Goal: Obtain resource: Obtain resource

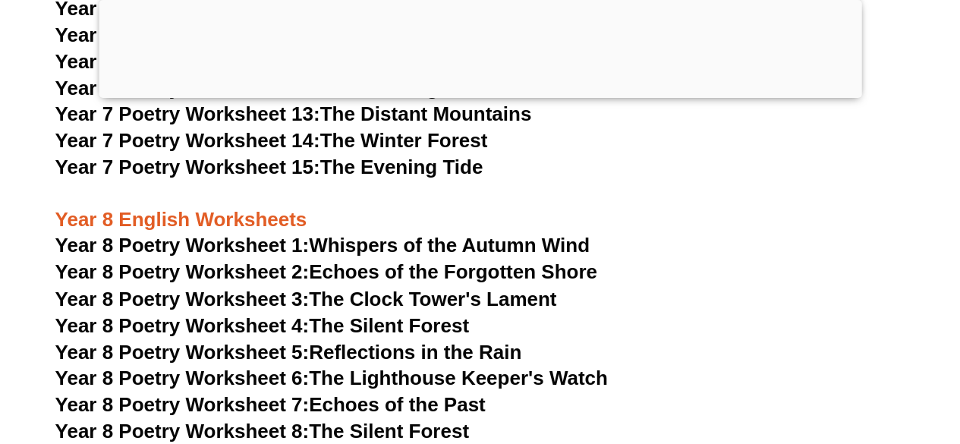
scroll to position [9777, 0]
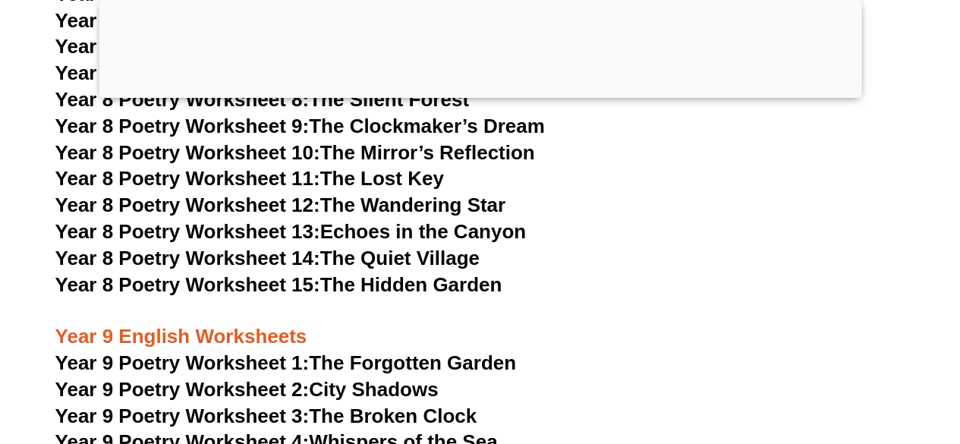
scroll to position [10111, 0]
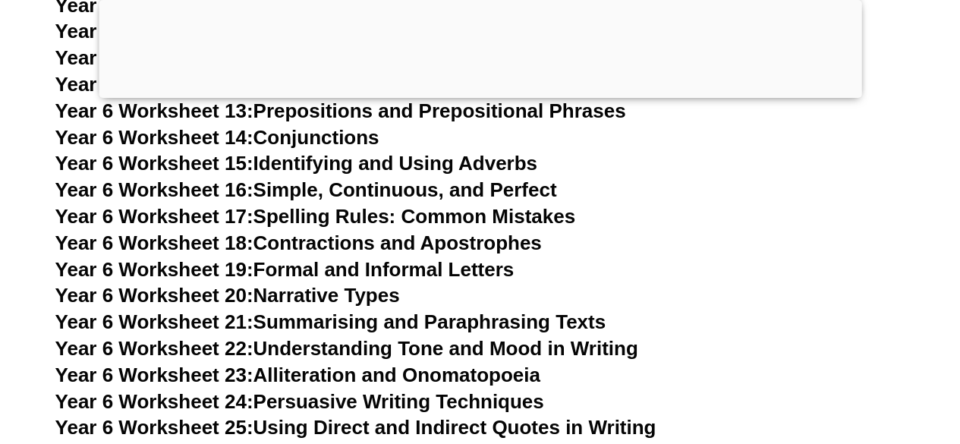
scroll to position [9070, 0]
drag, startPoint x: 345, startPoint y: 266, endPoint x: 295, endPoint y: 268, distance: 49.4
click at [295, 310] on link "Year 6 Worksheet 21: Summarising and Paraphrasing Texts" at bounding box center [330, 321] width 550 height 23
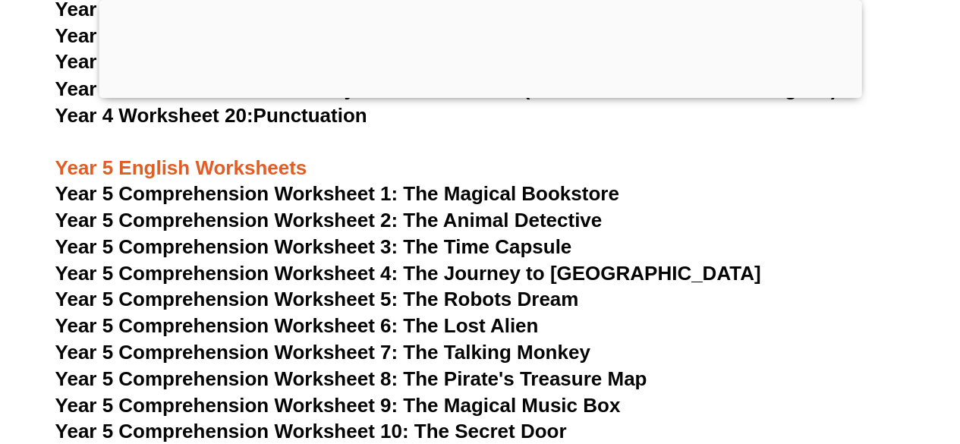
scroll to position [7111, 0]
